Goal: Download file/media

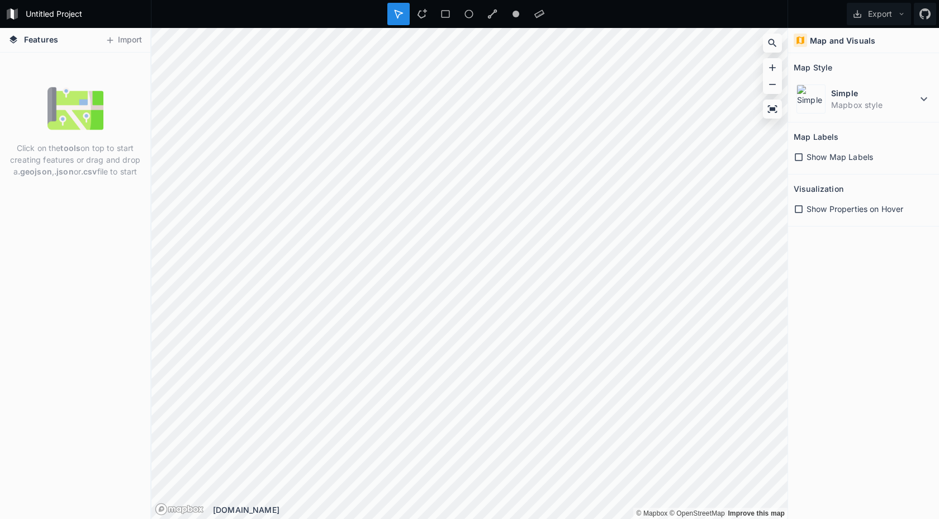
click at [797, 151] on div "Show Map Labels" at bounding box center [864, 157] width 140 height 12
click at [802, 203] on div "Show Properties on Hover" at bounding box center [864, 209] width 140 height 12
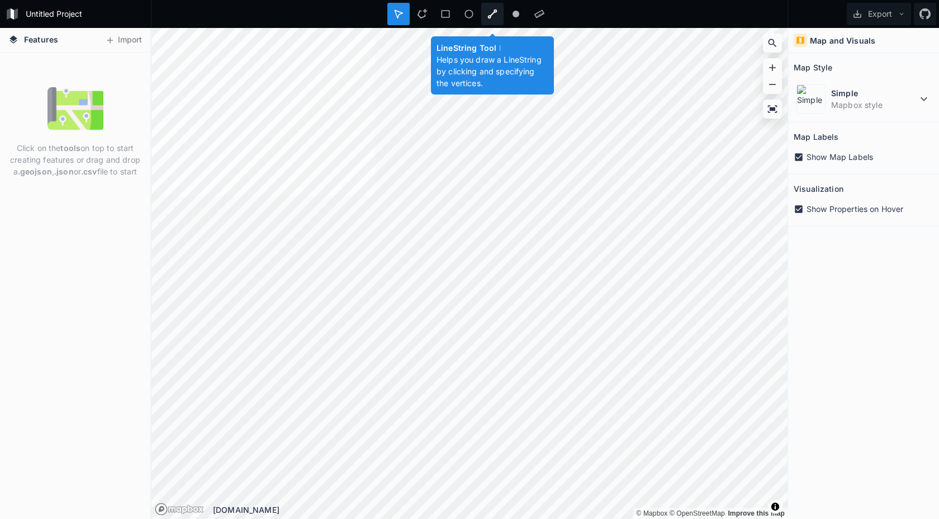
click at [505, 21] on div at bounding box center [516, 14] width 22 height 22
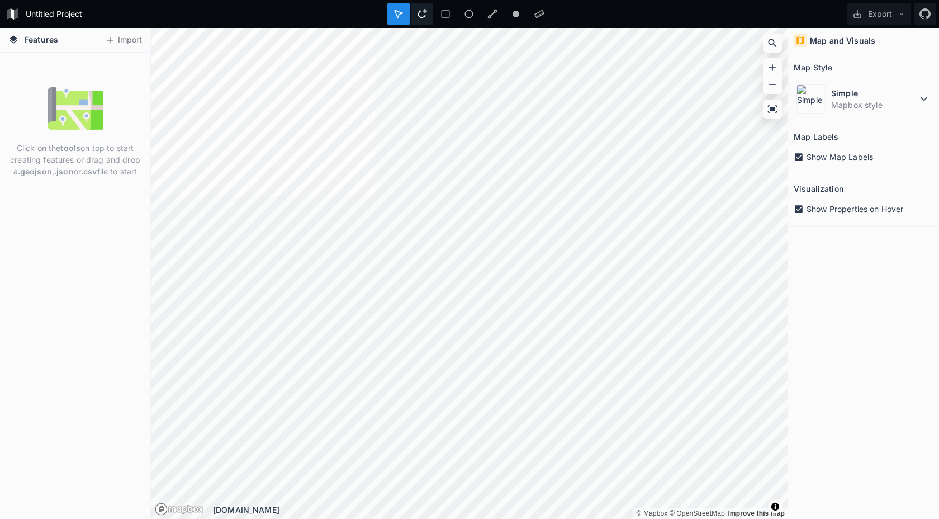
click at [423, 11] on icon at bounding box center [422, 14] width 10 height 10
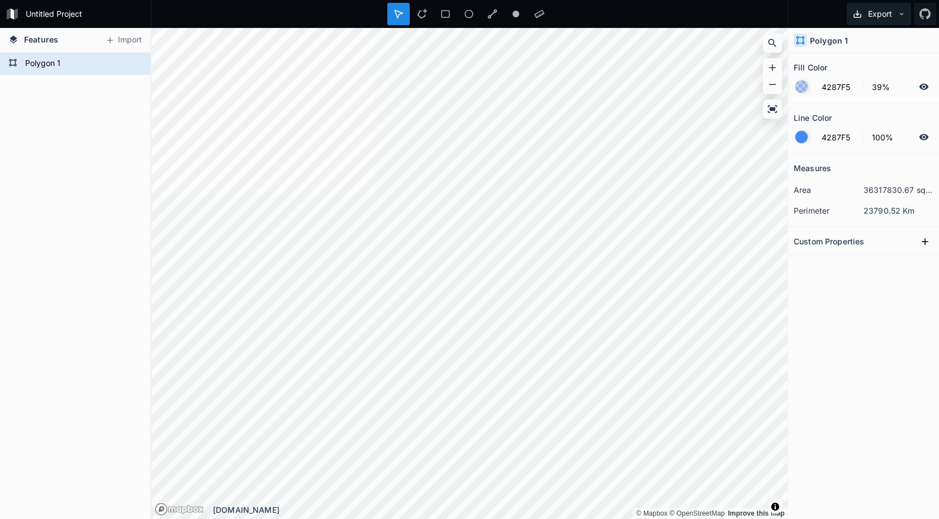
click at [901, 16] on icon at bounding box center [902, 14] width 8 height 8
click at [852, 318] on div "Measures area 36317830.67 sq. km perimeter 23790.52 Km Custom Properties" at bounding box center [863, 308] width 151 height 309
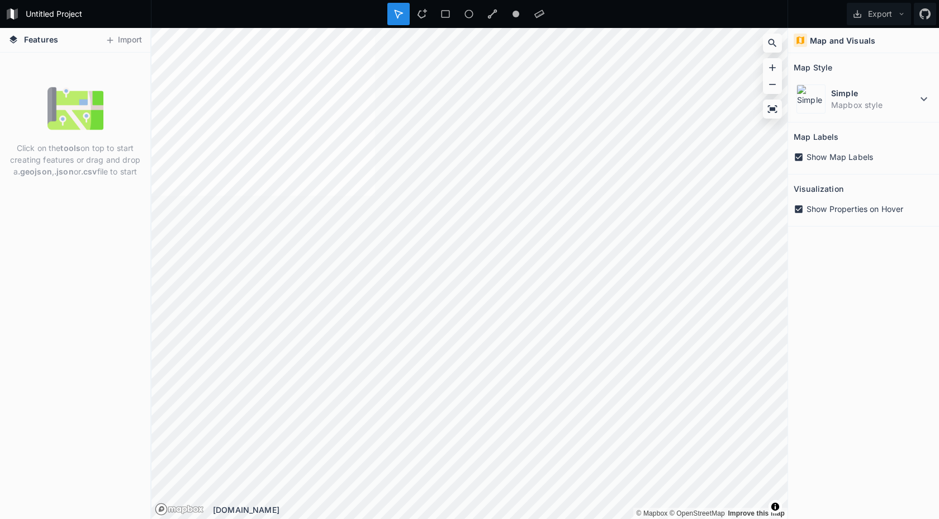
click at [667, 28] on div "© Mapbox © OpenStreetMap Improve this map © Mapbox © OpenStreetMap Improve this…" at bounding box center [469, 28] width 636 height 0
click at [434, 16] on div at bounding box center [445, 14] width 22 height 22
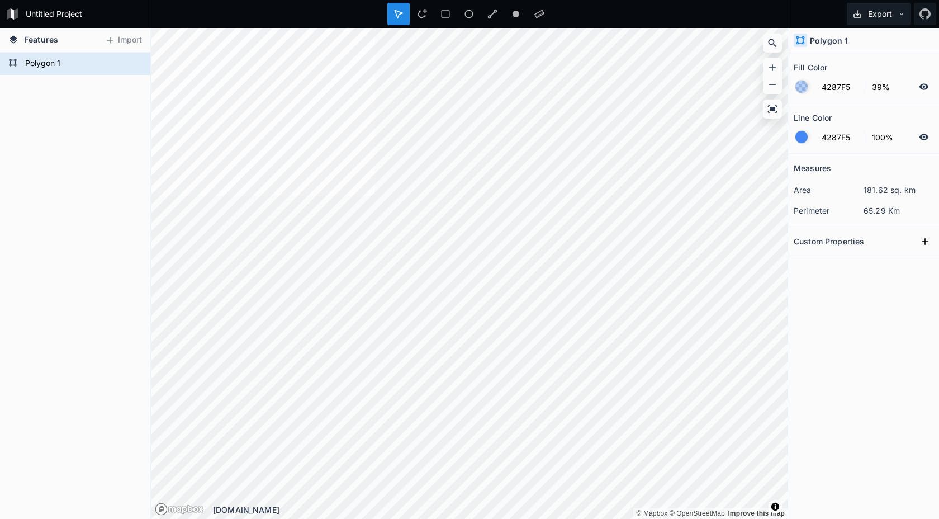
click at [899, 18] on button "Export" at bounding box center [879, 14] width 64 height 22
click at [894, 75] on div "Export as .geojson" at bounding box center [877, 86] width 112 height 23
